Goal: Task Accomplishment & Management: Use online tool/utility

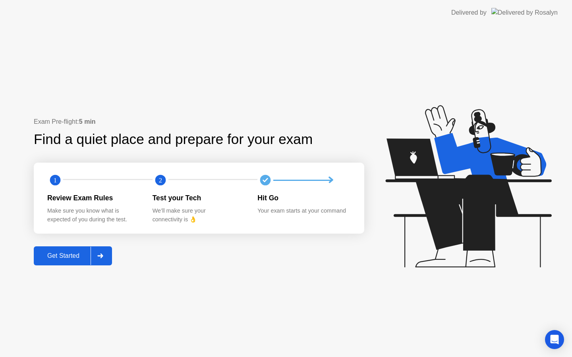
click at [99, 258] on div at bounding box center [100, 256] width 19 height 18
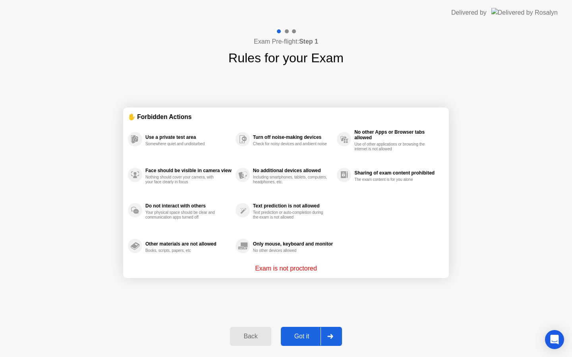
click at [304, 334] on div "Got it" at bounding box center [301, 336] width 37 height 7
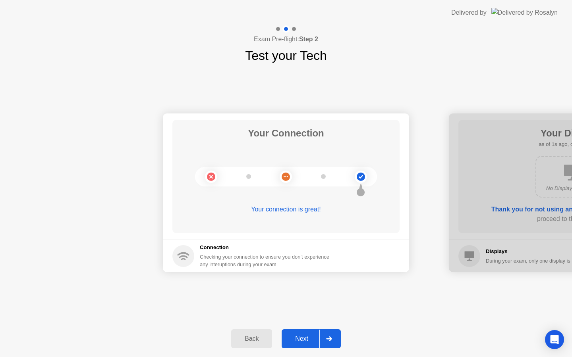
click at [310, 338] on div "Next" at bounding box center [301, 338] width 35 height 7
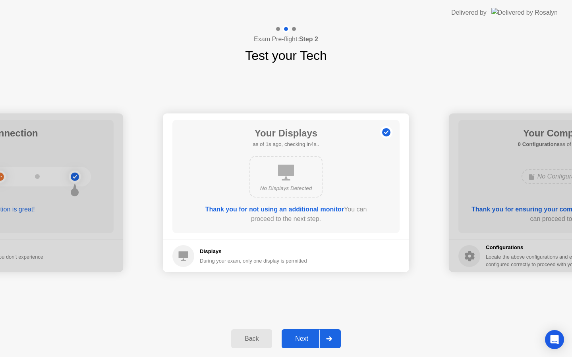
click at [310, 338] on div "Next" at bounding box center [301, 338] width 35 height 7
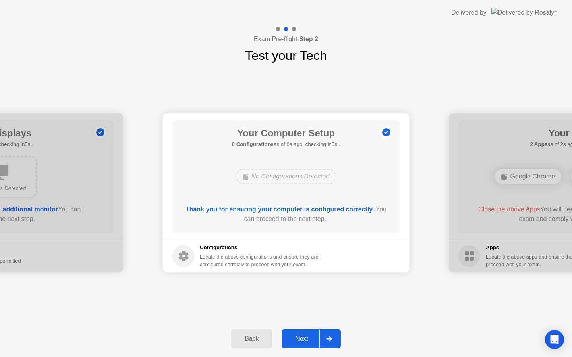
click at [310, 338] on div "Next" at bounding box center [301, 338] width 35 height 7
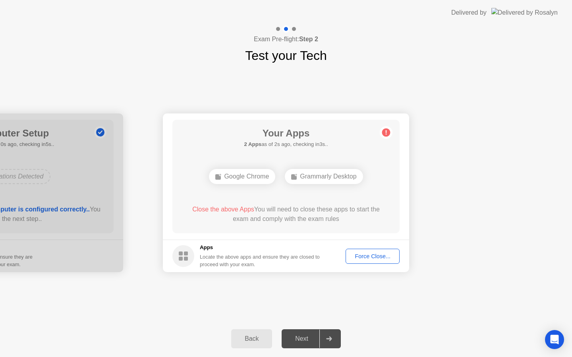
click at [361, 256] on div "Force Close..." at bounding box center [372, 256] width 48 height 6
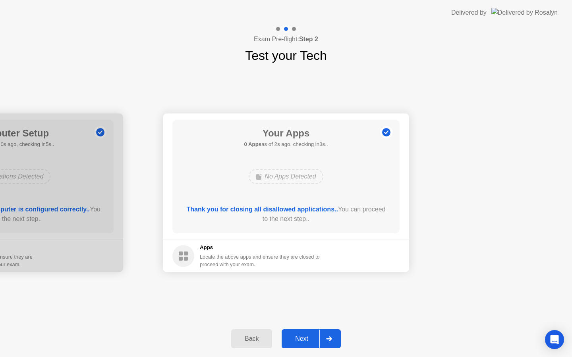
click at [302, 341] on div "Next" at bounding box center [301, 338] width 35 height 7
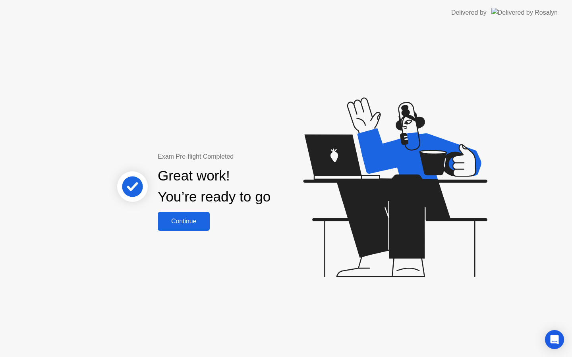
click at [175, 227] on button "Continue" at bounding box center [184, 221] width 52 height 19
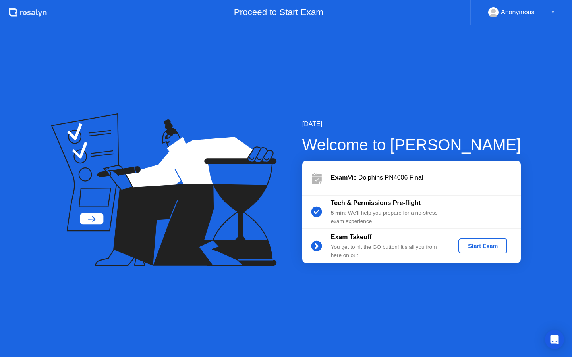
click at [473, 245] on div "Start Exam" at bounding box center [482, 246] width 42 height 6
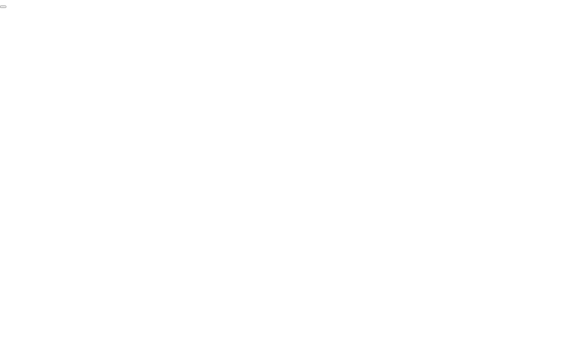
click div "End Proctoring Session"
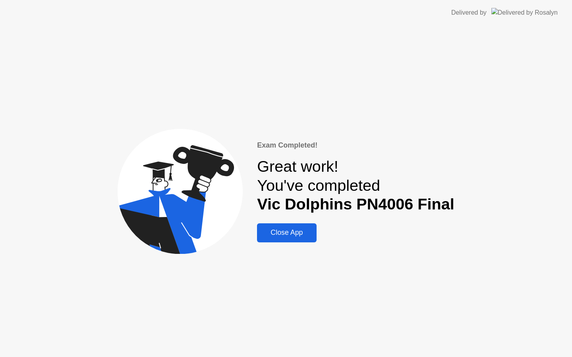
click at [296, 232] on div "Close App" at bounding box center [286, 233] width 54 height 8
